Goal: Navigation & Orientation: Find specific page/section

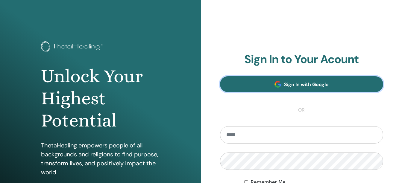
click at [317, 87] on span "Sign In with Google" at bounding box center [306, 84] width 45 height 6
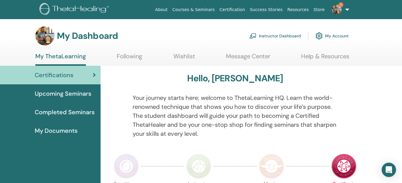
click at [344, 6] on link "1" at bounding box center [339, 9] width 25 height 19
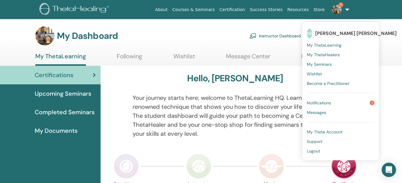
click at [317, 103] on span "Notifications" at bounding box center [319, 102] width 24 height 5
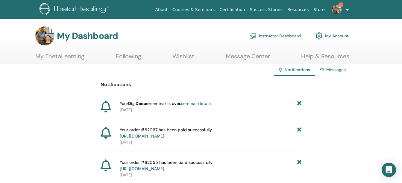
click at [60, 56] on link "My ThetaLearning" at bounding box center [59, 59] width 49 height 12
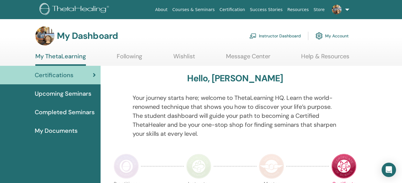
click at [5, 53] on section "My Dashboard Instructor Dashboard My Account My ThetaLearning Following Wishlis…" at bounding box center [201, 46] width 402 height 40
